Goal: Transaction & Acquisition: Purchase product/service

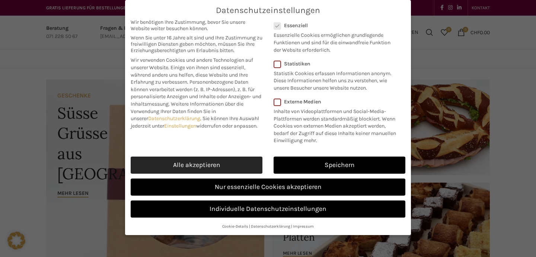
click at [242, 159] on link "Alle akzeptieren" at bounding box center [197, 165] width 132 height 17
checkbox input "true"
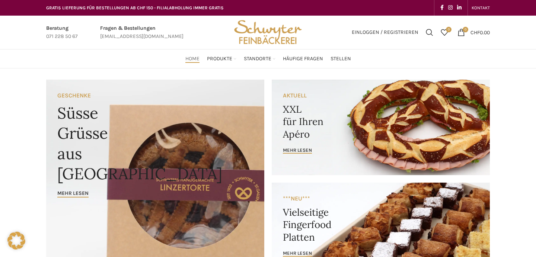
click at [305, 123] on link "Banner link" at bounding box center [381, 128] width 218 height 96
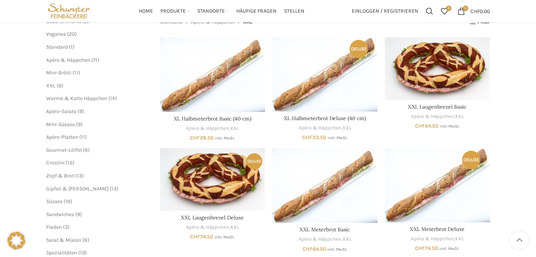
scroll to position [96, 0]
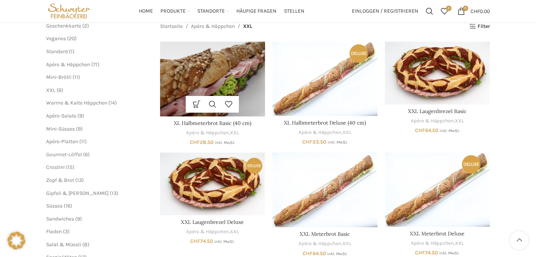
click at [228, 75] on img "XL Halbmeterbrot Basic (40 cm)" at bounding box center [212, 79] width 105 height 75
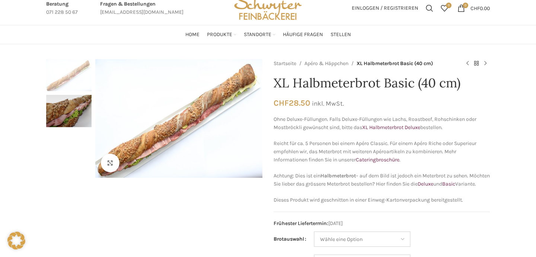
scroll to position [33, 0]
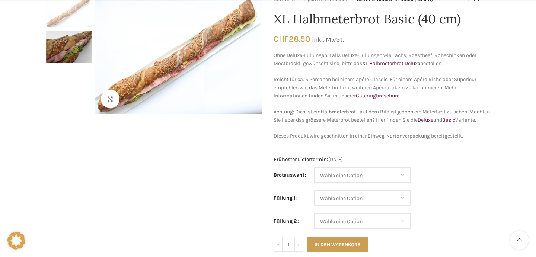
scroll to position [101, 0]
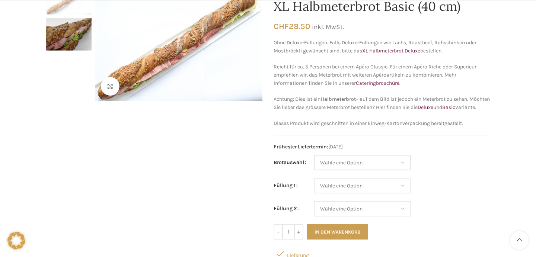
click at [365, 171] on select "Wähle eine Option Baguette Paillasse dunkel Paillasse knusper (Bild) Laugenbagu…" at bounding box center [362, 163] width 97 height 16
click at [314, 163] on select "Wähle eine Option Baguette Paillasse dunkel Paillasse knusper (Bild) Laugenbagu…" at bounding box center [362, 163] width 97 height 16
select select "Baguette"
click at [363, 194] on select "Wähle eine Option Salami Schinken Fleischkäse Trutenschinken Appenzellerkäse Gr…" at bounding box center [362, 186] width 97 height 16
select select "Salami"
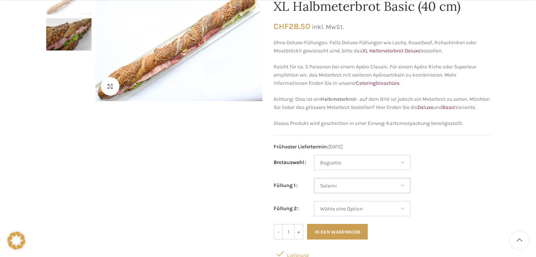
click at [314, 186] on select "Wähle eine Option Salami Schinken Fleischkäse Trutenschinken Appenzellerkäse Gr…" at bounding box center [362, 186] width 97 height 16
select select "Baguette"
select select "Salami"
click at [359, 214] on select "Wähle eine Option Salami Schinken Fleischkäse Trutenschinken Appenzellerkäse Gr…" at bounding box center [362, 209] width 97 height 16
select select "Schinken"
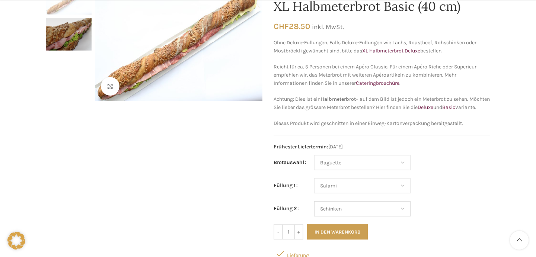
click at [314, 209] on select "Wähle eine Option Salami Schinken Fleischkäse Trutenschinken Appenzellerkäse Gr…" at bounding box center [362, 209] width 97 height 16
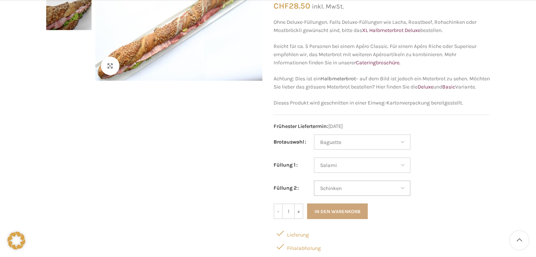
select select "Baguette"
select select "Salami"
select select "Schinken"
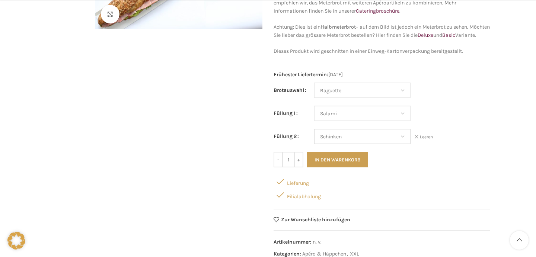
scroll to position [196, 0]
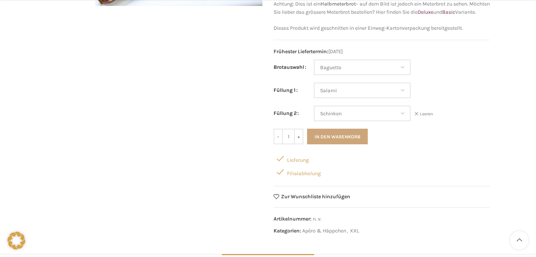
click at [324, 144] on button "In den Warenkorb" at bounding box center [337, 137] width 61 height 16
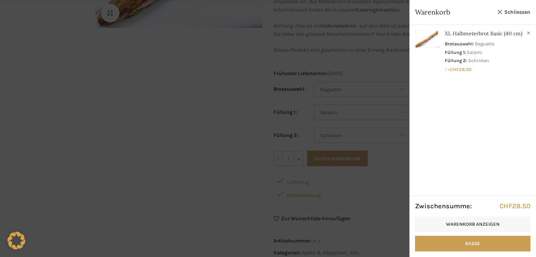
scroll to position [176, 0]
click at [511, 12] on link "Schliessen" at bounding box center [514, 11] width 34 height 9
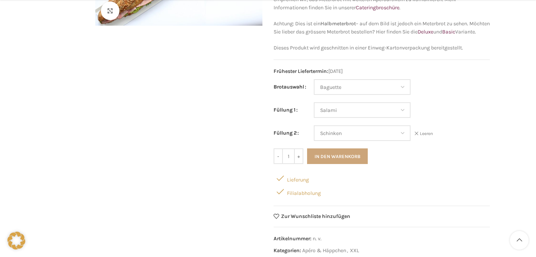
click at [346, 164] on button "In den Warenkorb" at bounding box center [337, 157] width 61 height 16
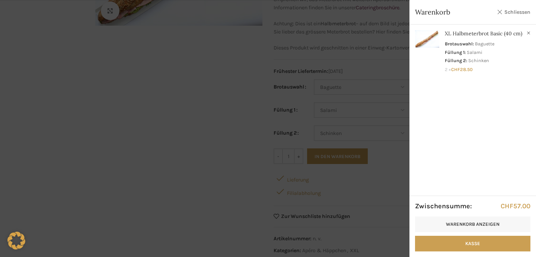
click at [515, 15] on link "Schliessen" at bounding box center [514, 11] width 34 height 9
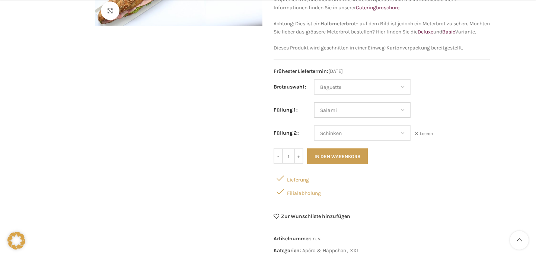
click at [399, 118] on select "Wähle eine Option Salami Schinken Fleischkäse Trutenschinken Appenzellerkäse Gr…" at bounding box center [362, 110] width 97 height 16
select select "Tomaten-Mozzarella"
click at [314, 111] on select "Wähle eine Option Salami Schinken Fleischkäse Trutenschinken Appenzellerkäse Gr…" at bounding box center [362, 110] width 97 height 16
select select "Baguette"
click at [371, 141] on select "Wähle eine Option Salami Schinken Fleischkäse Trutenschinken Appenzellerkäse Gr…" at bounding box center [362, 133] width 97 height 16
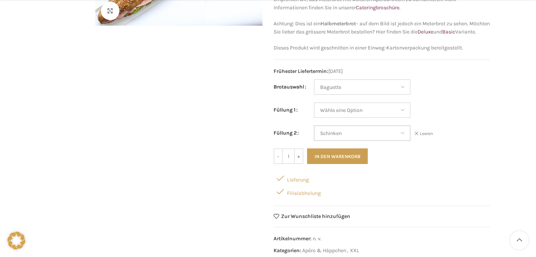
select select "Eimasse"
click at [314, 134] on select "Wähle eine Option Salami Schinken Fleischkäse Trutenschinken Appenzellerkäse Gr…" at bounding box center [362, 133] width 97 height 16
select select "Baguette"
select select "Eimasse"
click at [299, 164] on input "+" at bounding box center [298, 157] width 9 height 16
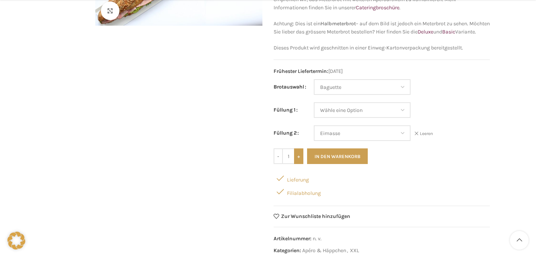
type input "2"
click at [320, 164] on button "In den Warenkorb" at bounding box center [337, 157] width 61 height 16
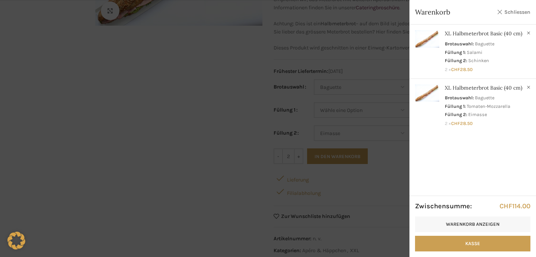
click at [515, 12] on link "Schliessen" at bounding box center [514, 11] width 34 height 9
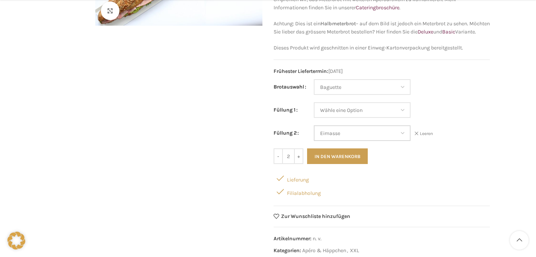
click at [395, 139] on select "Wähle eine Option Salami Schinken Fleischkäse Trutenschinken Appenzellerkäse Gr…" at bounding box center [362, 133] width 97 height 16
select select "Schinken"
click at [314, 134] on select "Wähle eine Option Salami Schinken Fleischkäse Trutenschinken Appenzellerkäse Gr…" at bounding box center [362, 133] width 97 height 16
select select "Baguette"
select select "Schinken"
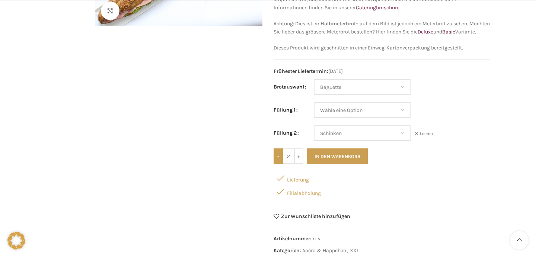
click at [277, 164] on input "-" at bounding box center [278, 157] width 9 height 16
type input "1"
click at [321, 164] on button "In den Warenkorb" at bounding box center [337, 157] width 61 height 16
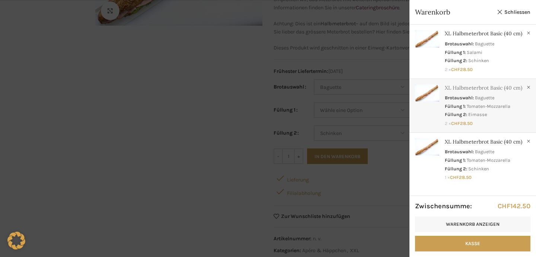
scroll to position [0, 0]
click at [497, 16] on link "Schliessen" at bounding box center [514, 11] width 34 height 9
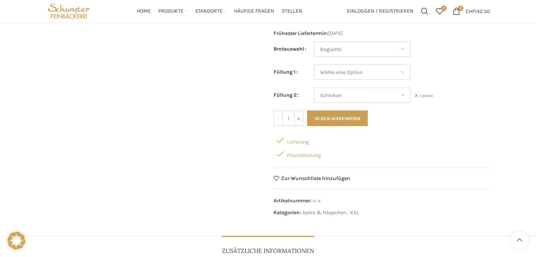
scroll to position [213, 0]
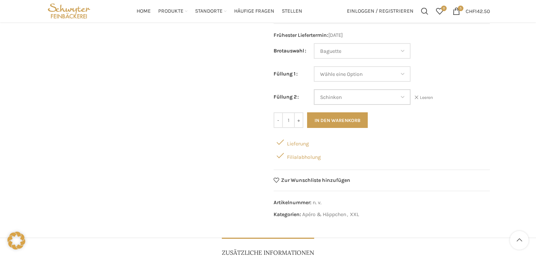
click at [352, 105] on select "Wähle eine Option Salami Schinken Fleischkäse Trutenschinken Appenzellerkäse Gr…" at bounding box center [362, 97] width 97 height 16
click at [457, 15] on link "5 items CHF 142.50" at bounding box center [471, 11] width 45 height 15
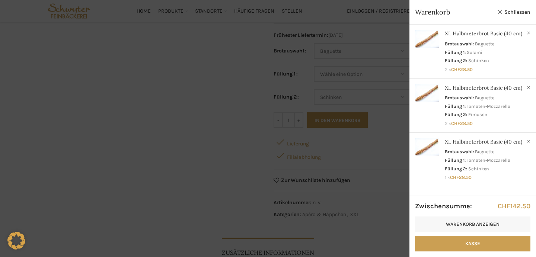
click at [401, 170] on div at bounding box center [268, 128] width 536 height 257
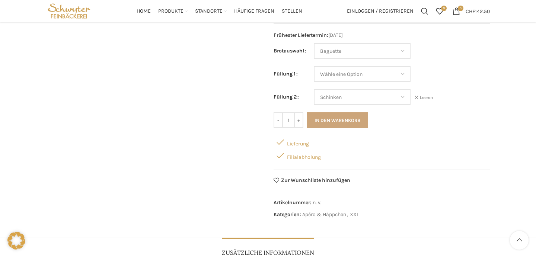
click at [355, 128] on button "In den Warenkorb" at bounding box center [337, 120] width 61 height 16
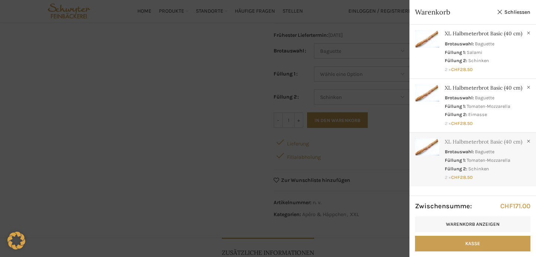
scroll to position [13, 0]
click at [396, 155] on div at bounding box center [268, 128] width 536 height 257
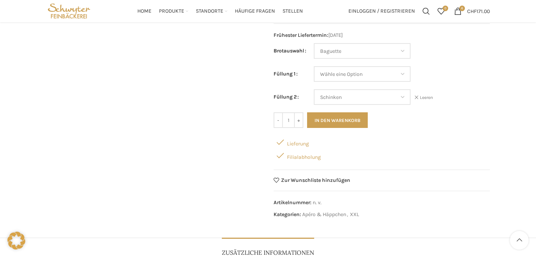
scroll to position [0, 0]
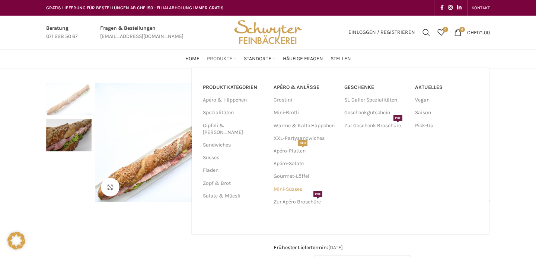
click at [284, 189] on link "Mini-Süsses" at bounding box center [305, 189] width 63 height 13
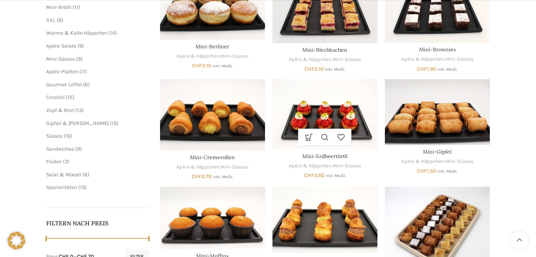
scroll to position [171, 0]
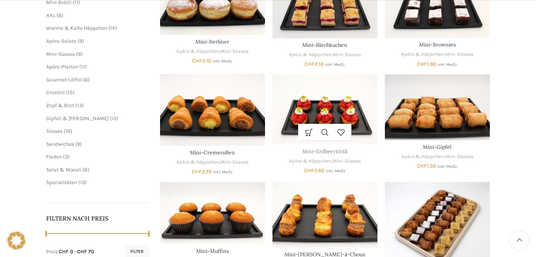
click at [318, 154] on link "Mini-Erdbeertörtli" at bounding box center [324, 151] width 45 height 7
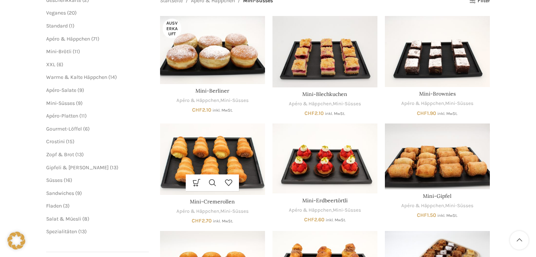
scroll to position [41, 0]
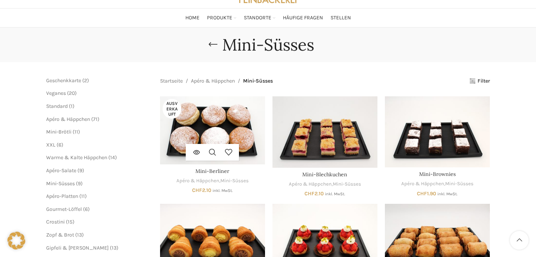
click at [177, 125] on img "Mini-Berliner" at bounding box center [212, 130] width 105 height 68
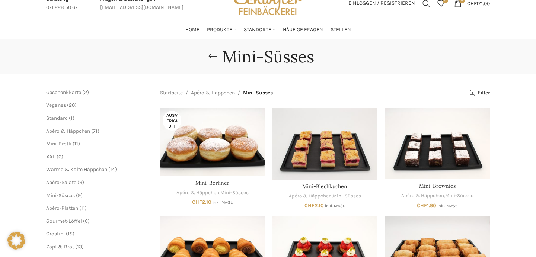
scroll to position [28, 0]
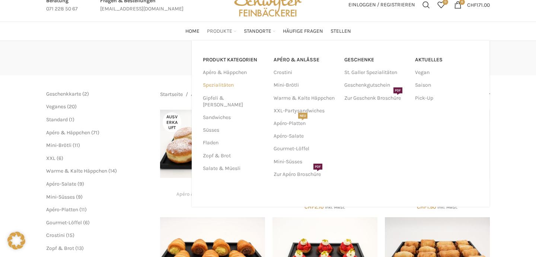
click at [221, 84] on link "Spezialitäten" at bounding box center [234, 85] width 62 height 13
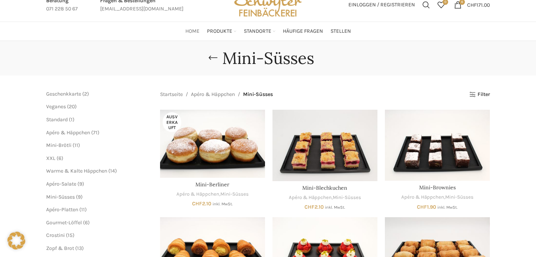
click at [195, 29] on span "Home" at bounding box center [192, 31] width 14 height 7
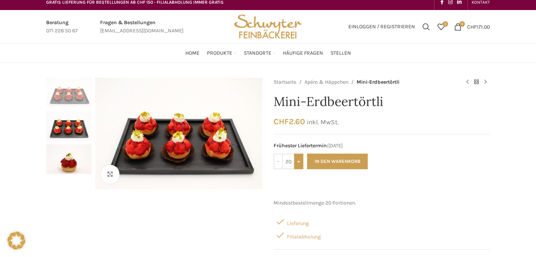
scroll to position [6, 0]
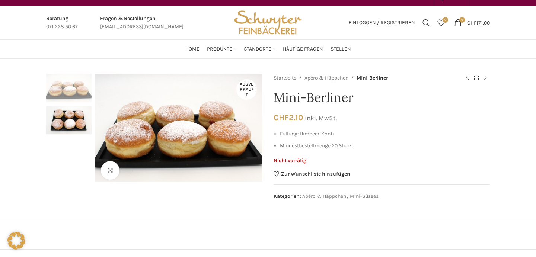
scroll to position [11, 0]
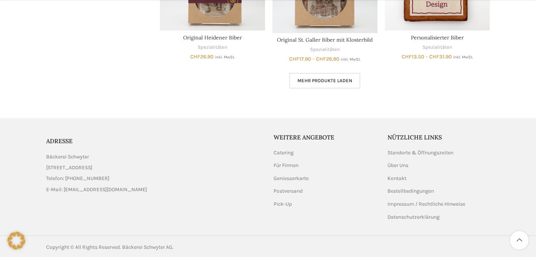
scroll to position [583, 0]
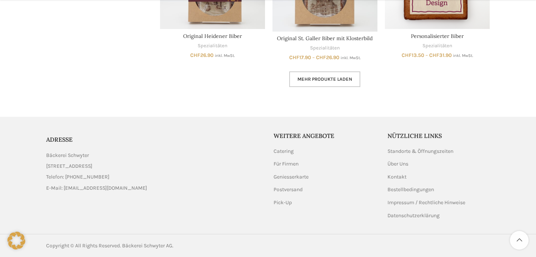
click at [315, 73] on link "Mehr Produkte laden" at bounding box center [324, 79] width 71 height 16
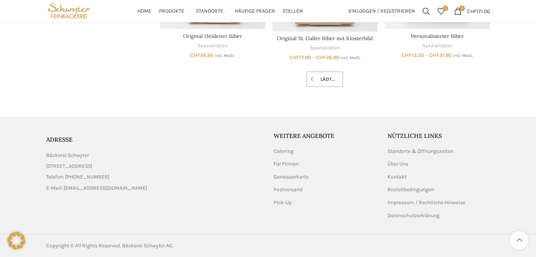
scroll to position [139, 0]
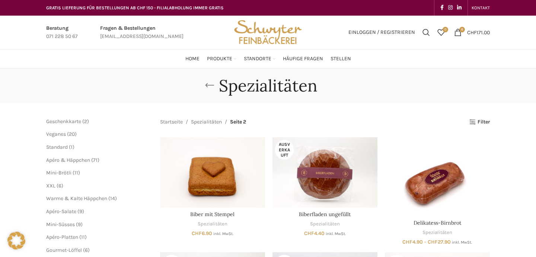
click at [211, 85] on link "Go back" at bounding box center [209, 85] width 19 height 15
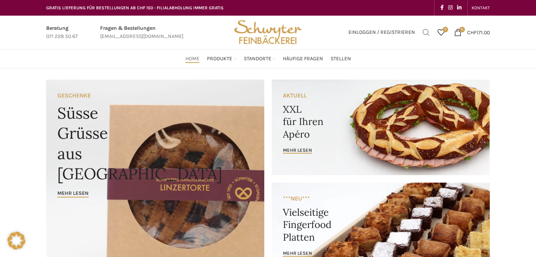
click at [426, 35] on span "Suchen" at bounding box center [426, 32] width 7 height 7
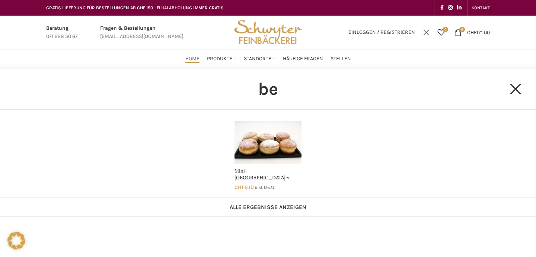
type input "b"
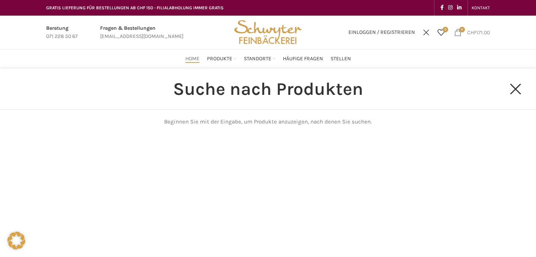
click at [457, 36] on span "6 items" at bounding box center [457, 32] width 7 height 7
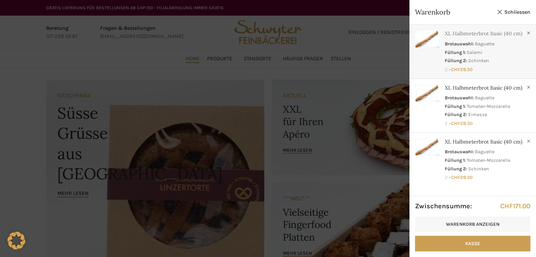
click at [469, 73] on link "Anzeigen" at bounding box center [473, 50] width 127 height 51
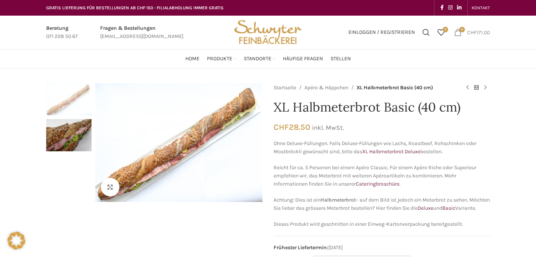
click at [457, 32] on span "6 items" at bounding box center [457, 32] width 7 height 7
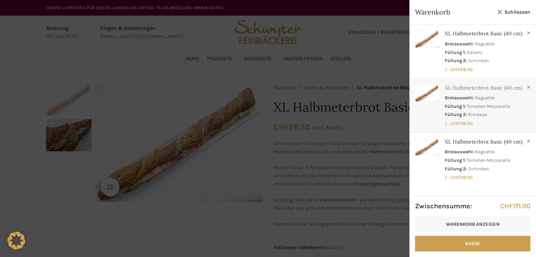
scroll to position [13, 0]
click at [441, 150] on link "Anzeigen" at bounding box center [473, 158] width 127 height 51
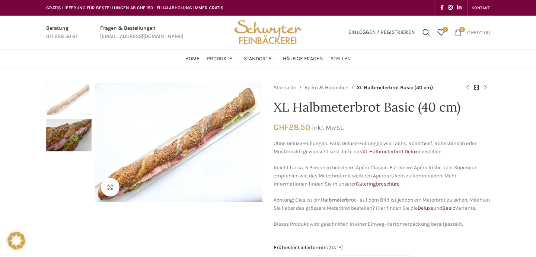
click at [456, 32] on span "6 items" at bounding box center [457, 32] width 7 height 7
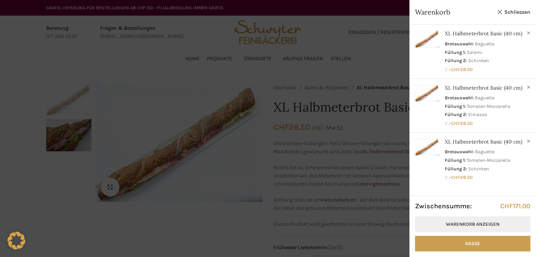
click at [478, 222] on link "Warenkorb anzeigen" at bounding box center [472, 225] width 115 height 16
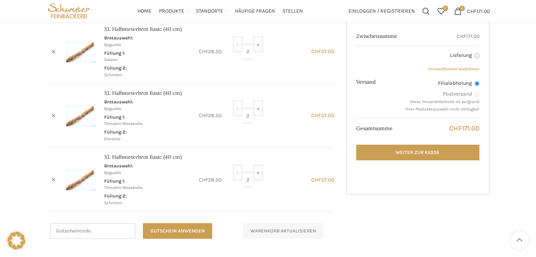
scroll to position [113, 0]
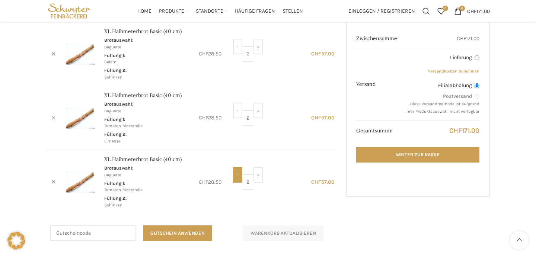
click at [234, 174] on input "-" at bounding box center [237, 175] width 9 height 16
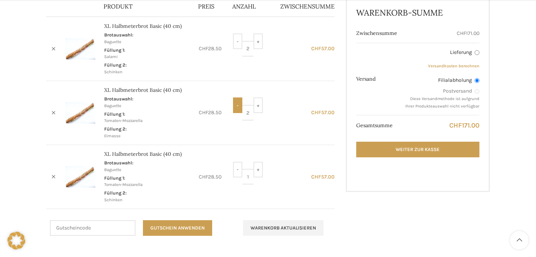
scroll to position [120, 0]
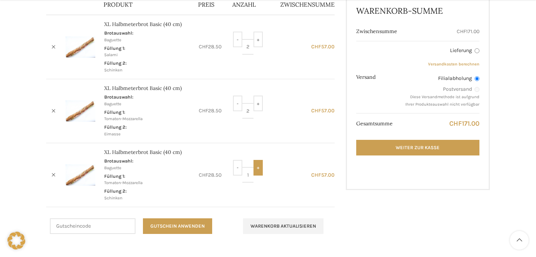
click at [258, 168] on input "+" at bounding box center [258, 168] width 9 height 16
type input "2"
click at [235, 99] on input "-" at bounding box center [237, 104] width 9 height 16
type input "1"
click at [281, 230] on button "Warenkorb aktualisieren" at bounding box center [283, 227] width 80 height 16
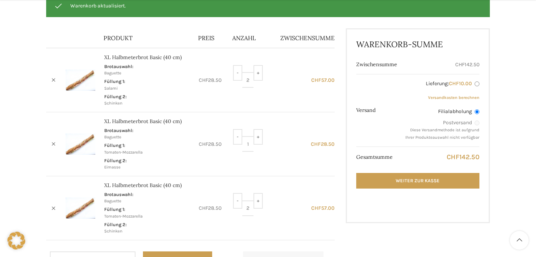
scroll to position [123, 0]
